Goal: Information Seeking & Learning: Learn about a topic

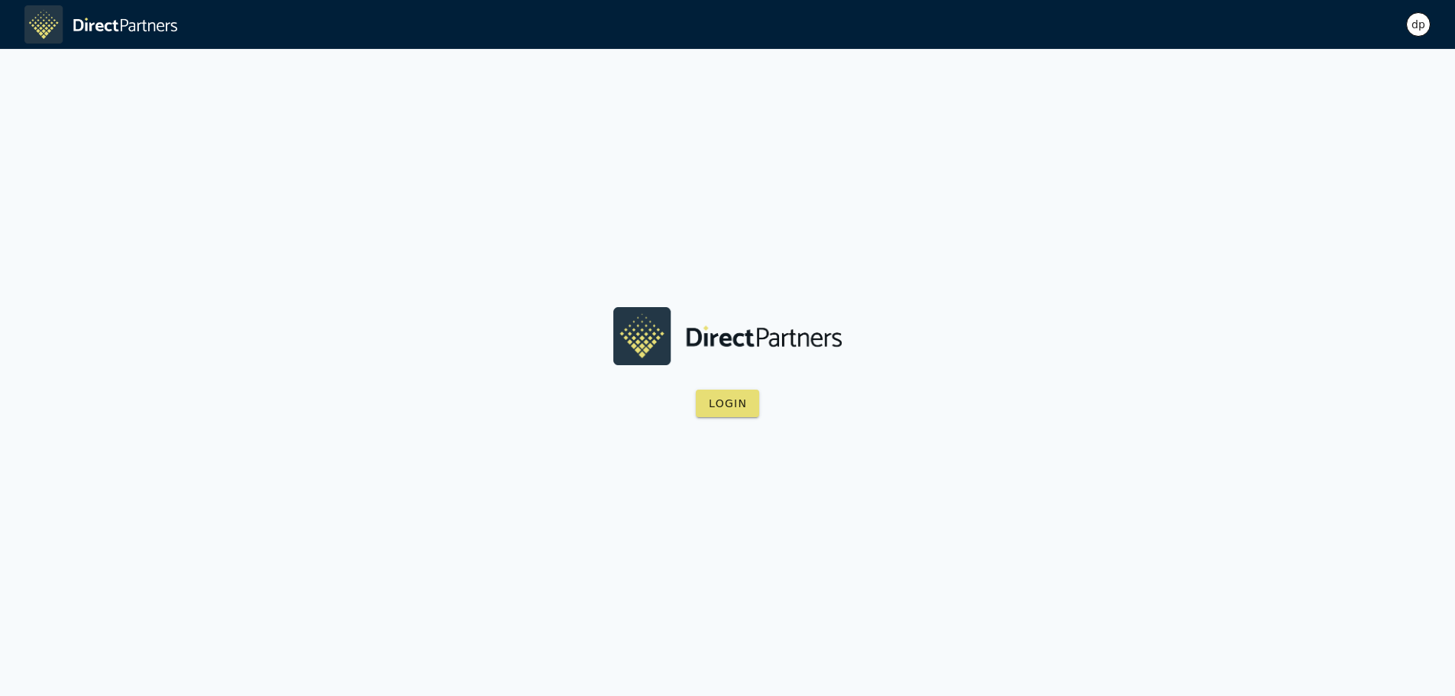
click at [724, 350] on img at bounding box center [727, 335] width 229 height 57
click at [736, 400] on span "Login" at bounding box center [727, 403] width 39 height 12
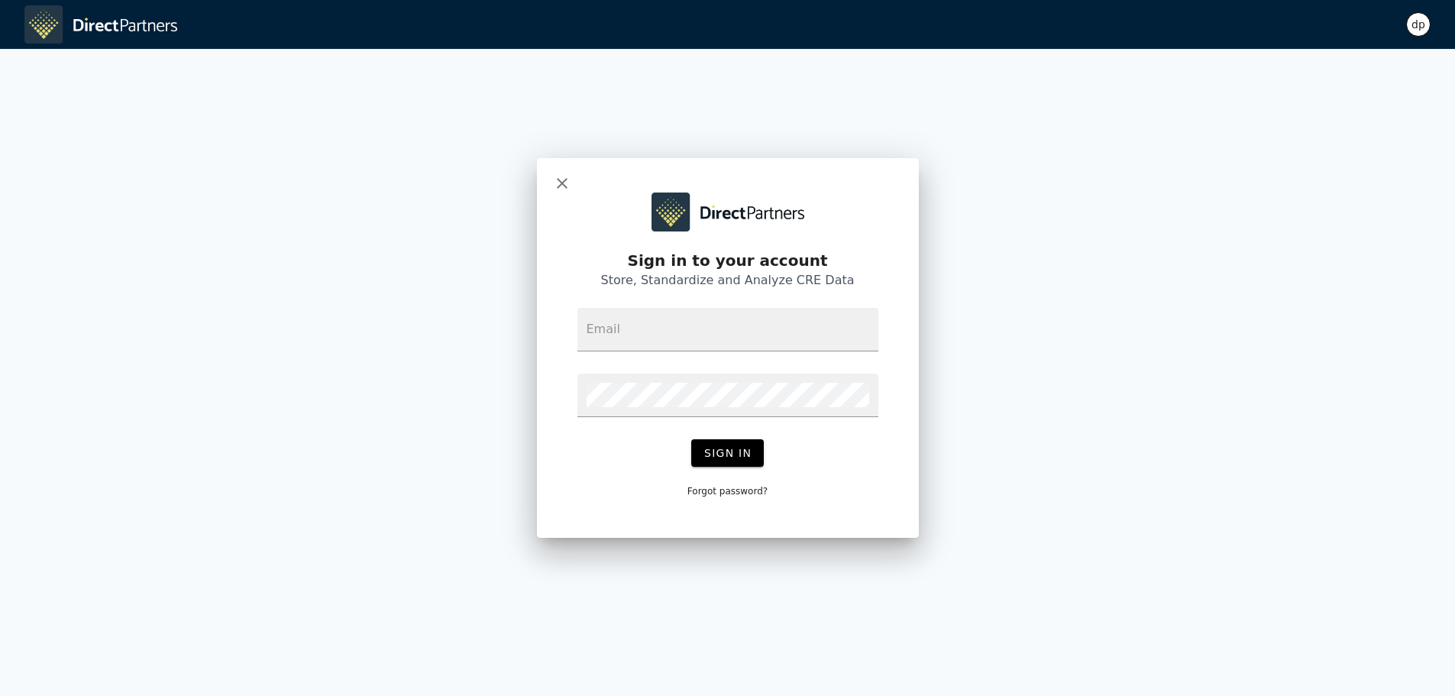
type input "[EMAIL_ADDRESS]"
click at [724, 448] on span "Sign In" at bounding box center [728, 453] width 48 height 12
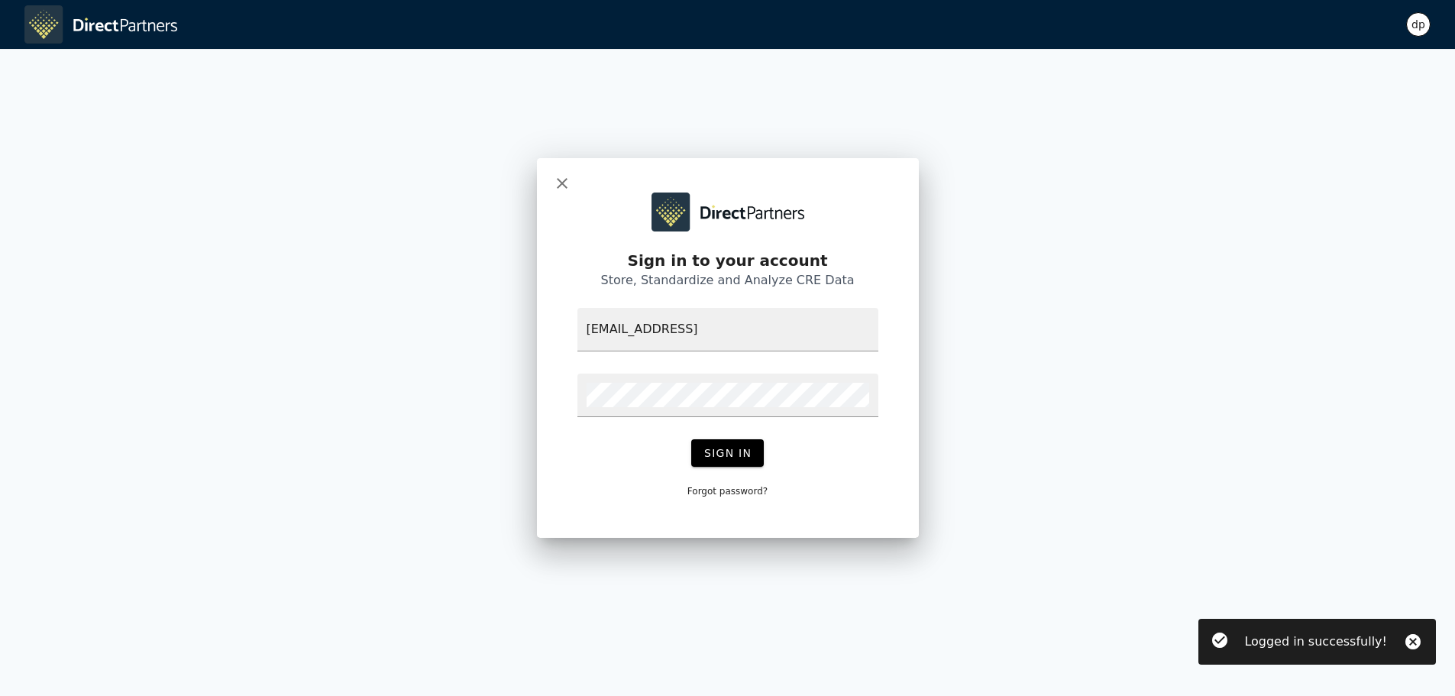
click at [1422, 14] on div "dp" at bounding box center [1418, 24] width 24 height 24
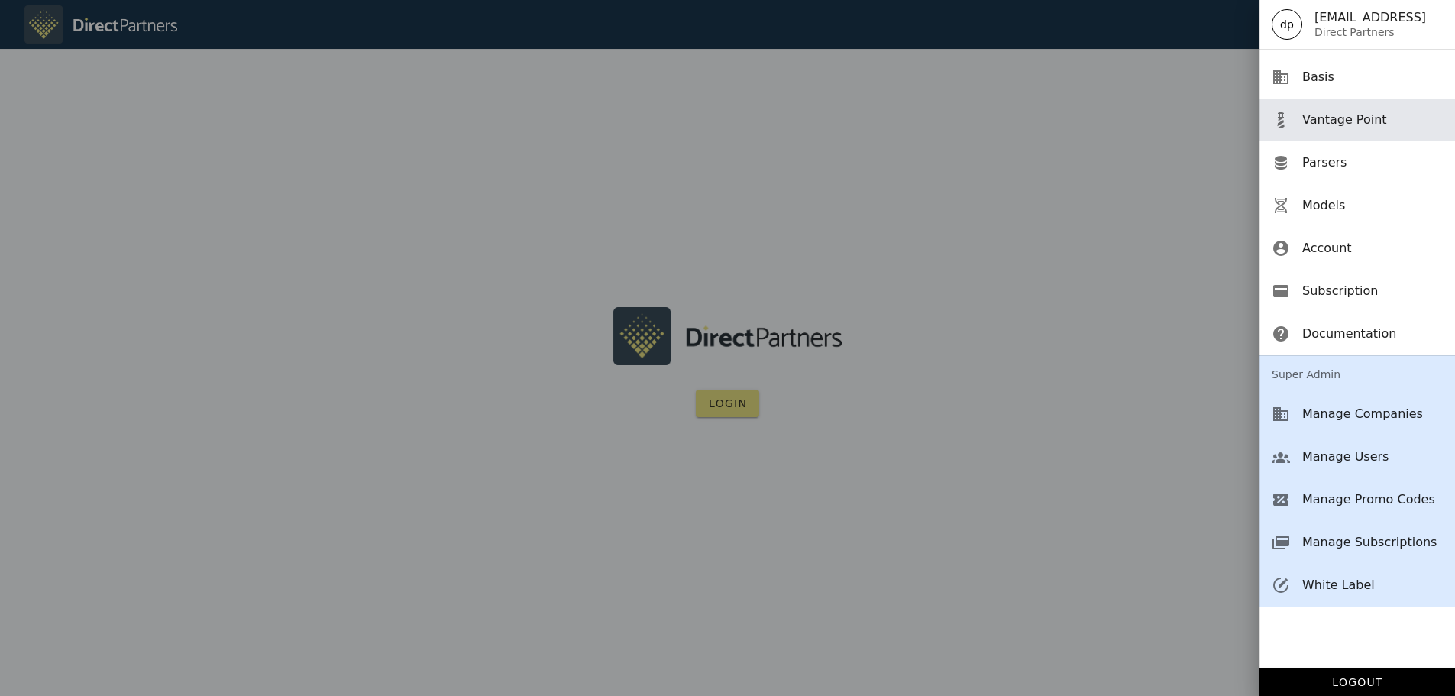
click at [1331, 125] on div "Vantage Point" at bounding box center [1373, 119] width 141 height 15
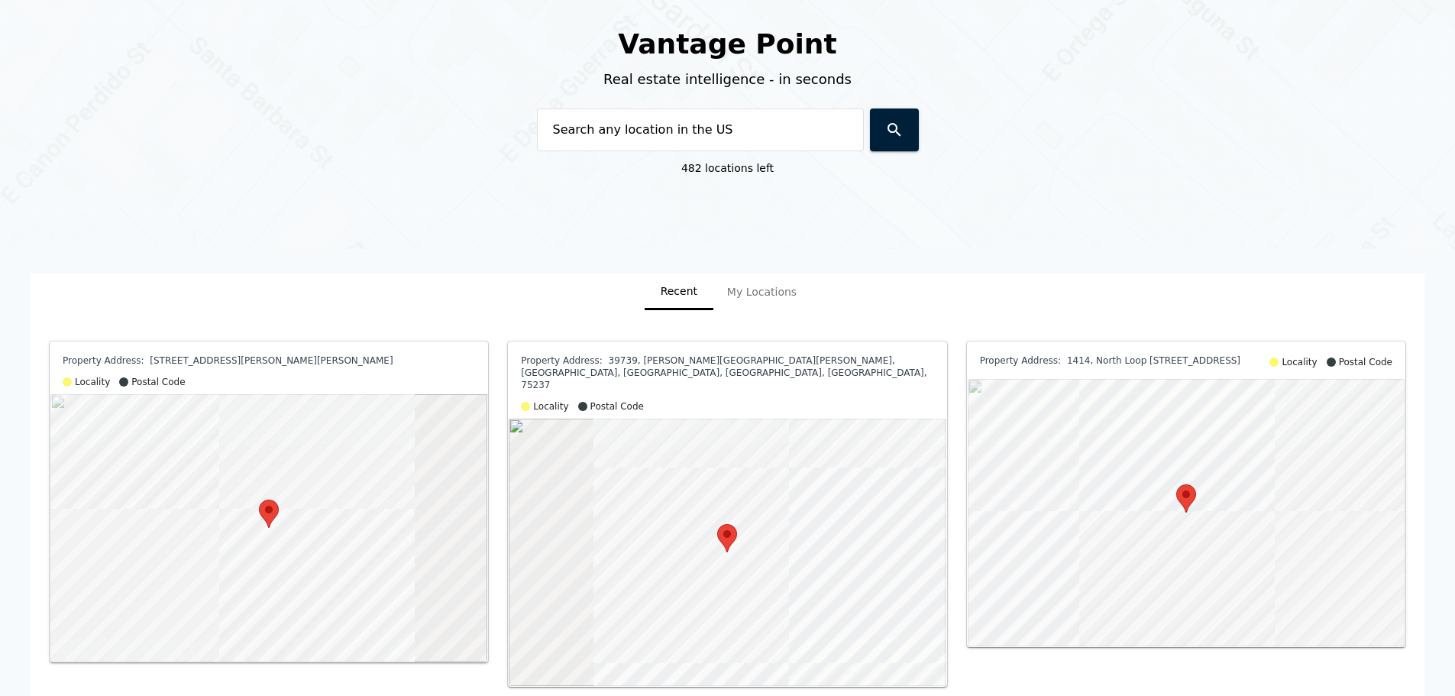
scroll to position [222, 0]
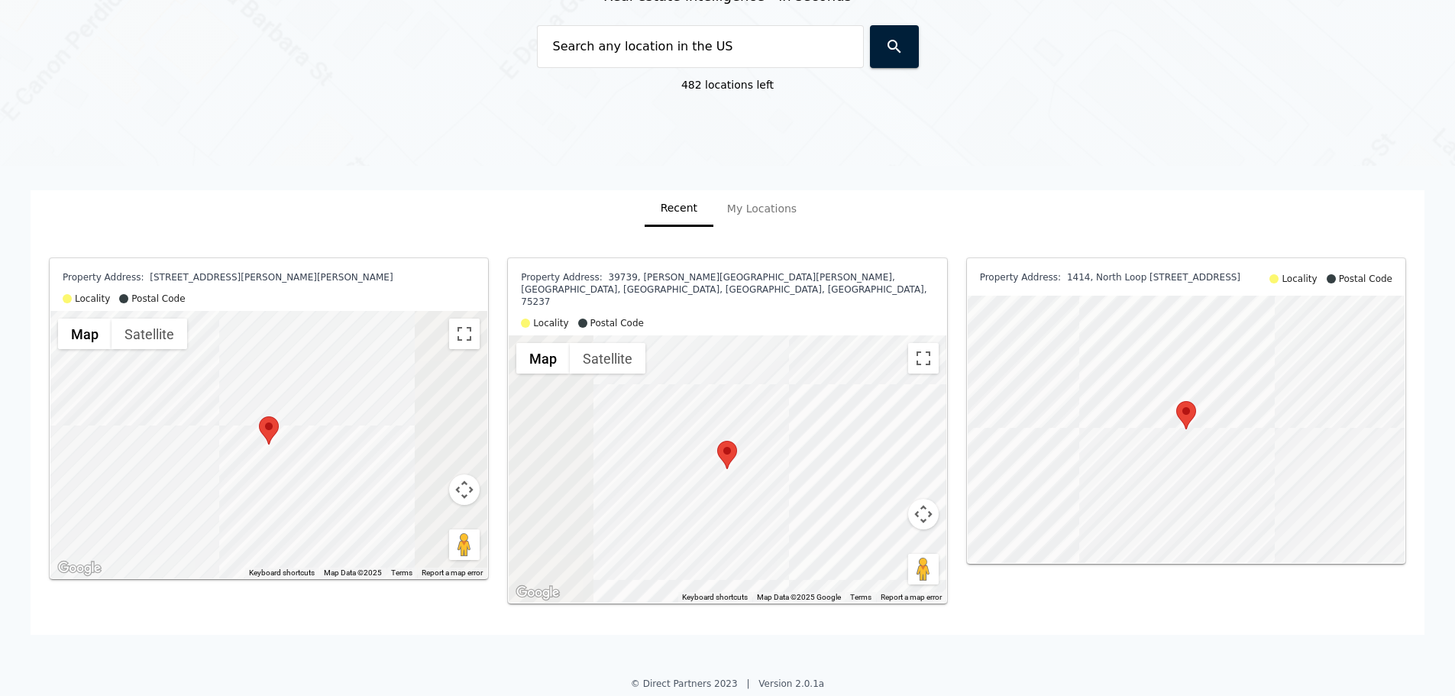
click at [281, 277] on span "[STREET_ADDRESS][PERSON_NAME][PERSON_NAME]" at bounding box center [271, 277] width 243 height 11
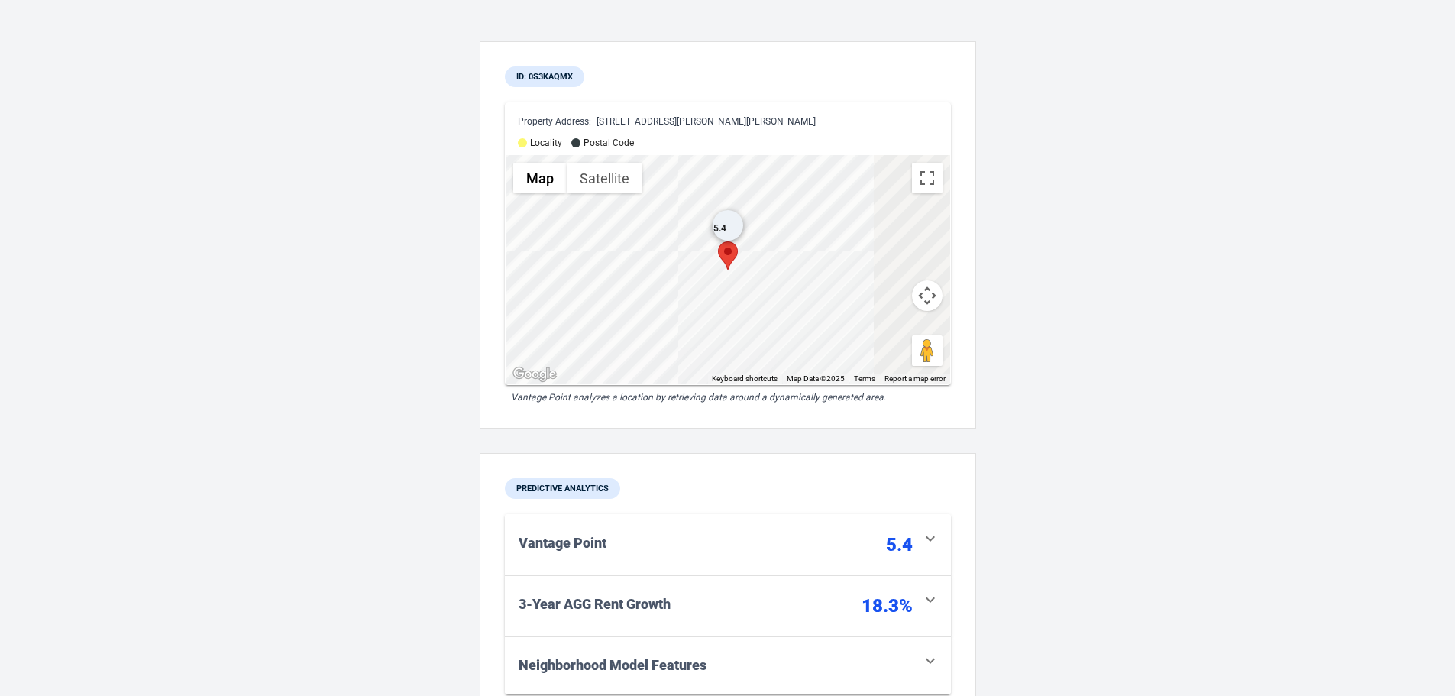
scroll to position [306, 0]
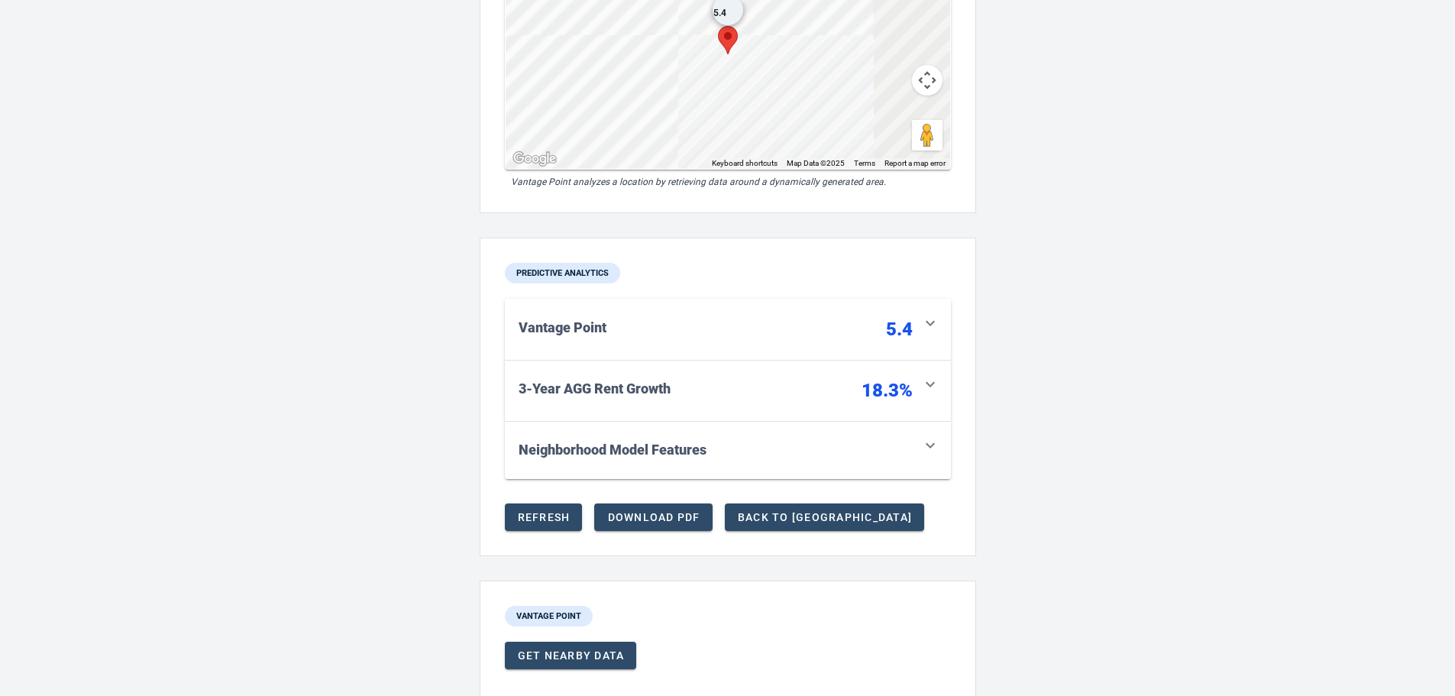
click at [838, 397] on div "button" at bounding box center [766, 390] width 191 height 24
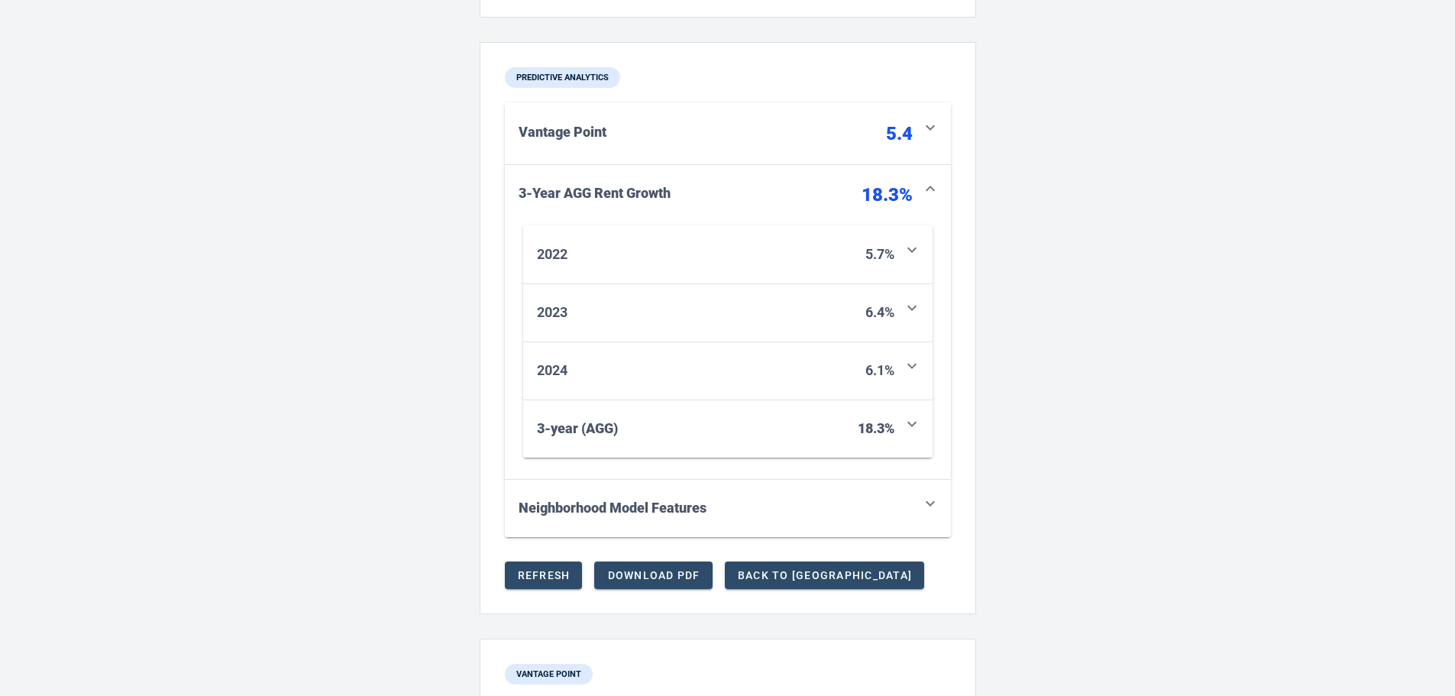
scroll to position [535, 0]
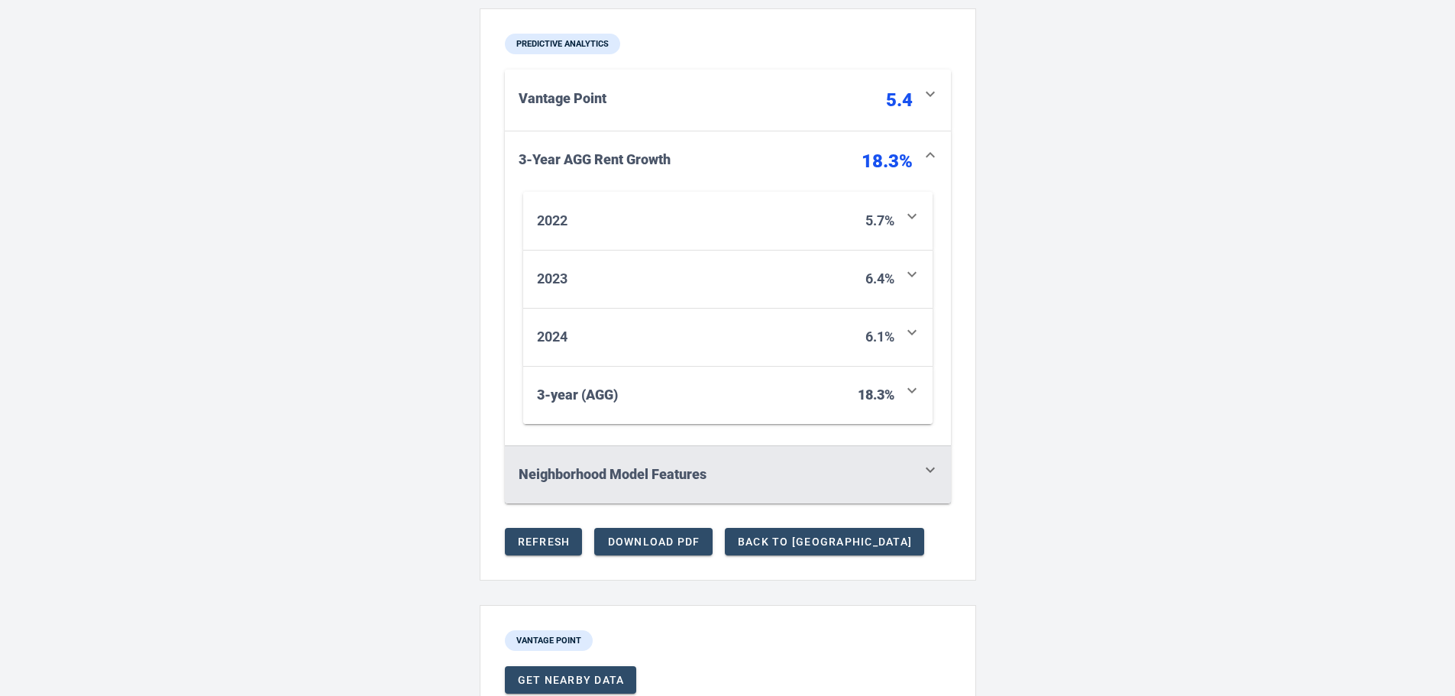
click at [717, 503] on button "Neighborhood Model Features" at bounding box center [728, 474] width 446 height 58
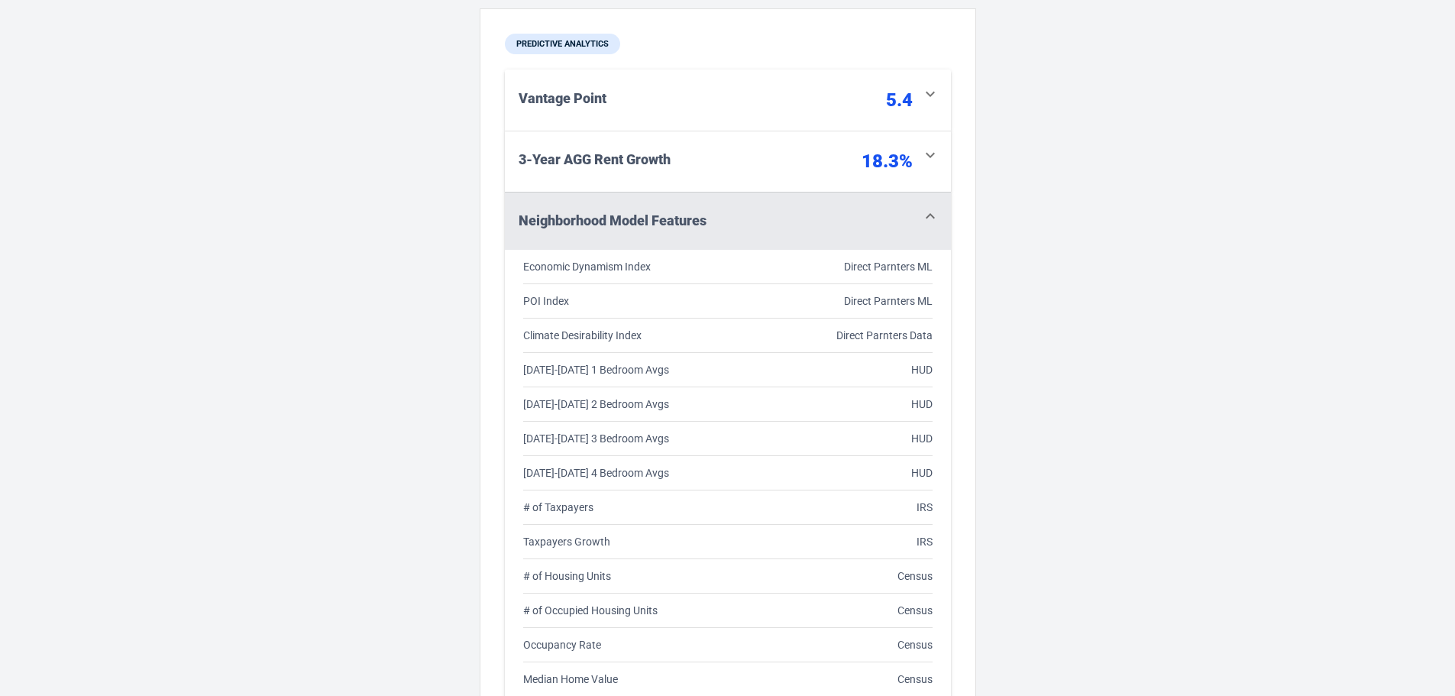
click at [720, 231] on div "Neighborhood Model Features" at bounding box center [716, 220] width 394 height 21
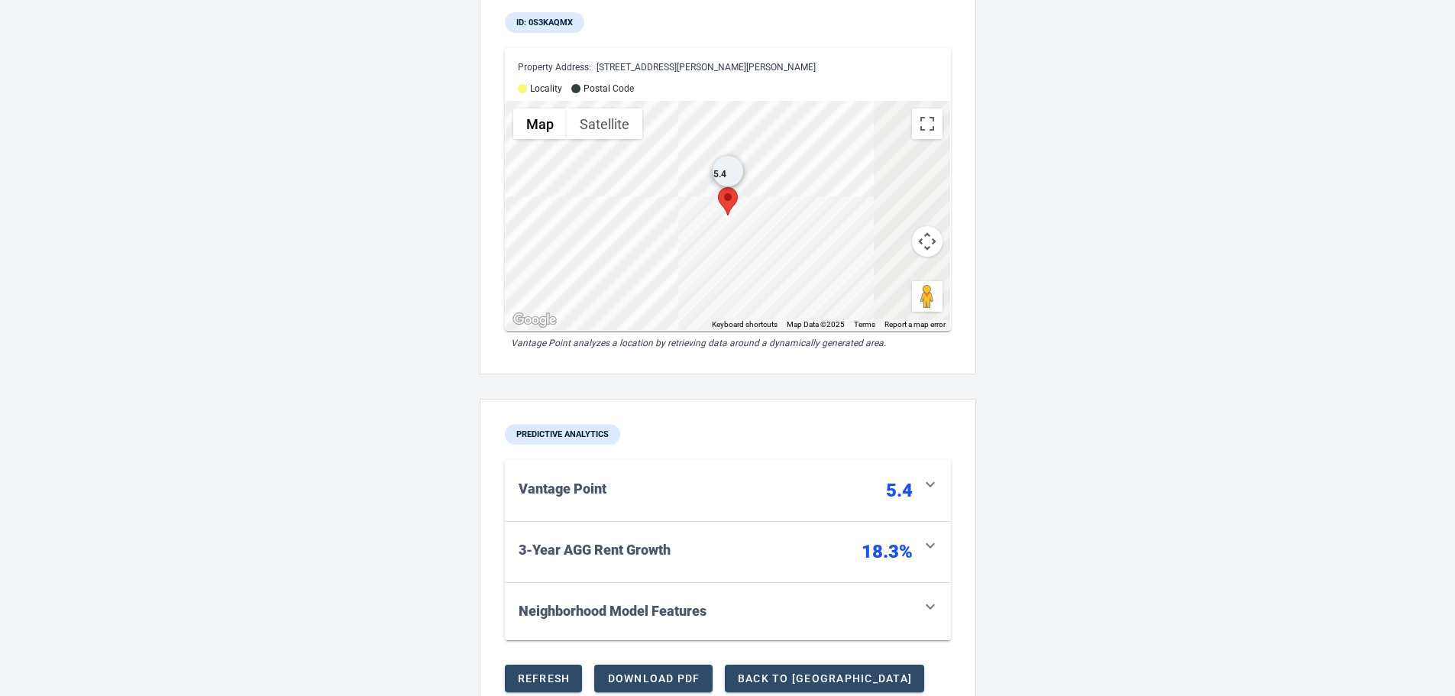
scroll to position [153, 0]
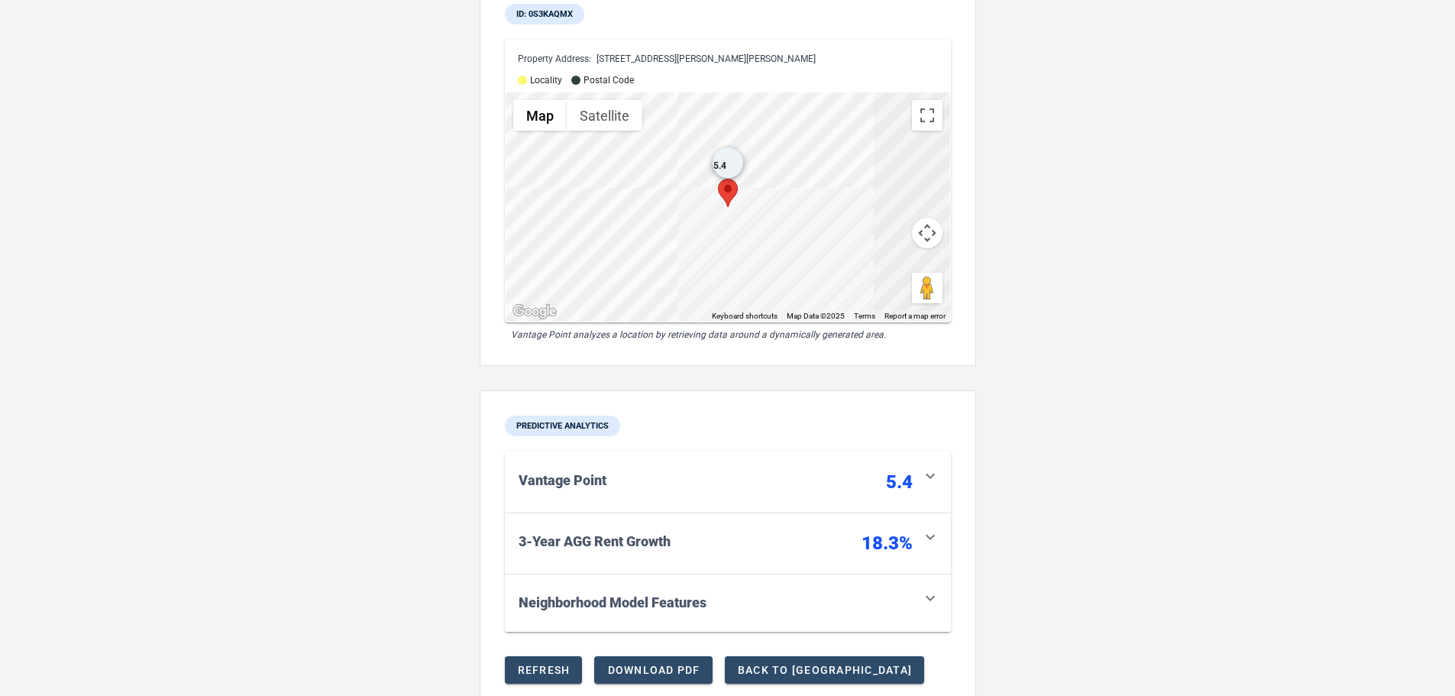
click at [715, 555] on div "button" at bounding box center [766, 543] width 191 height 24
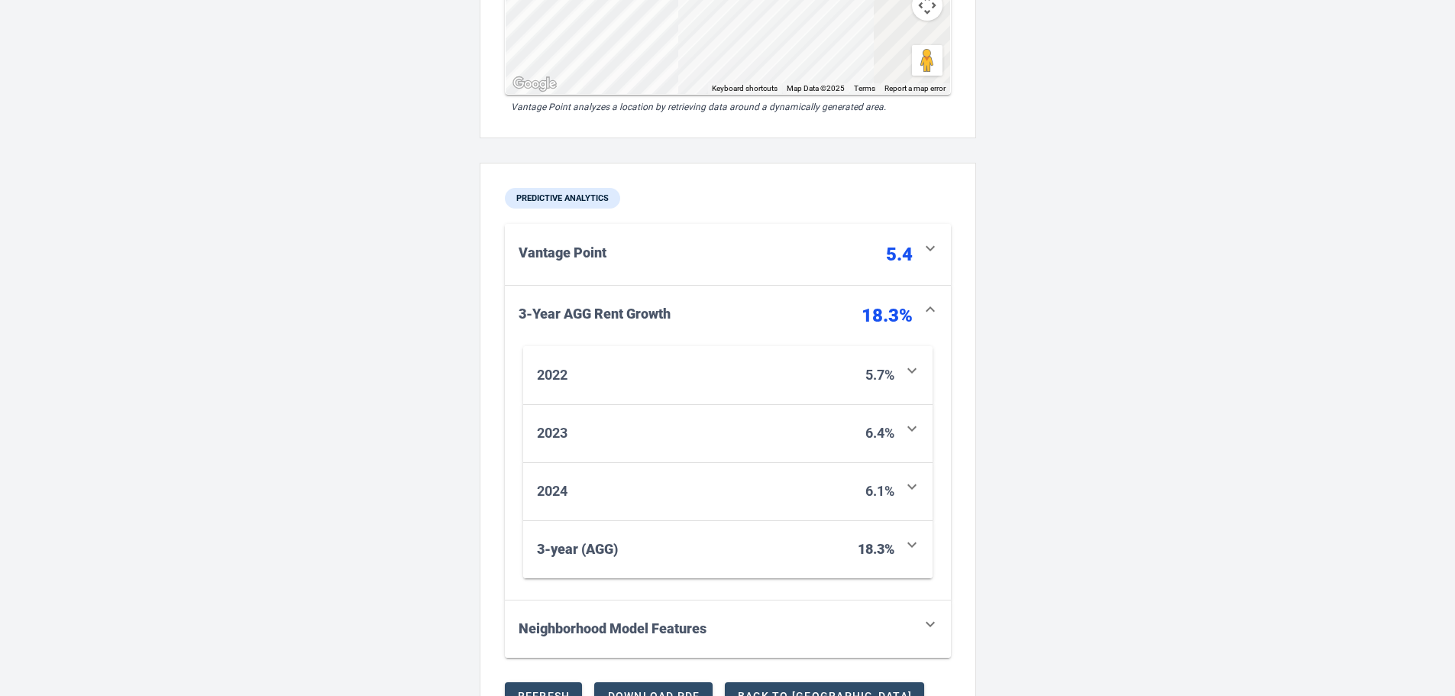
scroll to position [382, 0]
click at [328, 345] on div "ID: 0s3kAqMX Property Address: [STREET_ADDRESS][PERSON_NAME][PERSON_NAME] Local…" at bounding box center [727, 574] width 1455 height 1814
